Goal: Information Seeking & Learning: Learn about a topic

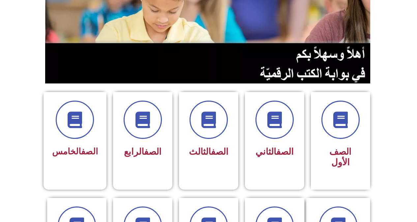
scroll to position [99, 0]
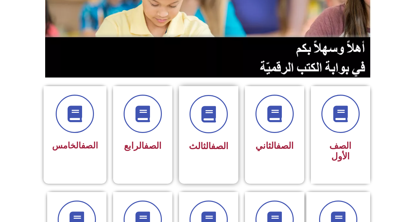
click at [218, 142] on link "الصف" at bounding box center [219, 146] width 17 height 11
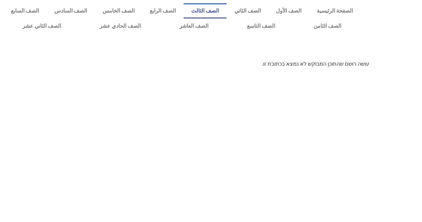
click at [227, 11] on link "الصف الثالث" at bounding box center [205, 10] width 43 height 15
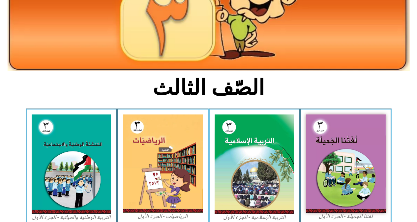
scroll to position [99, 0]
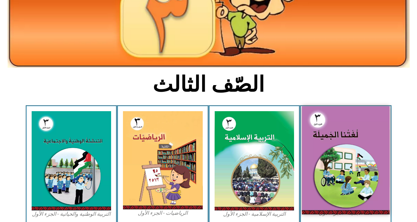
click at [332, 130] on img at bounding box center [346, 160] width 88 height 108
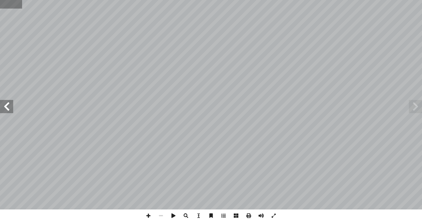
drag, startPoint x: 19, startPoint y: 5, endPoint x: 6, endPoint y: 5, distance: 13.8
click at [6, 5] on input "text" at bounding box center [11, 4] width 22 height 9
type input "**"
click at [10, 106] on span at bounding box center [6, 106] width 13 height 13
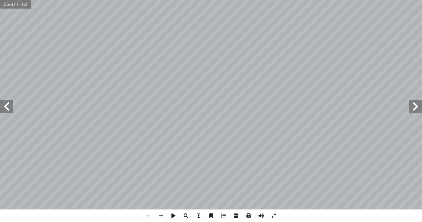
click at [6, 107] on span at bounding box center [6, 106] width 13 height 13
